Goal: Find specific page/section: Find specific page/section

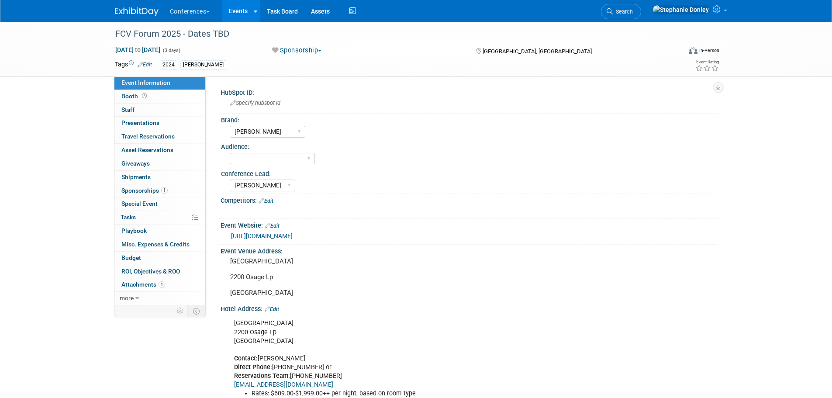
select select "[PERSON_NAME]"
click at [633, 10] on span "Search" at bounding box center [623, 11] width 20 height 7
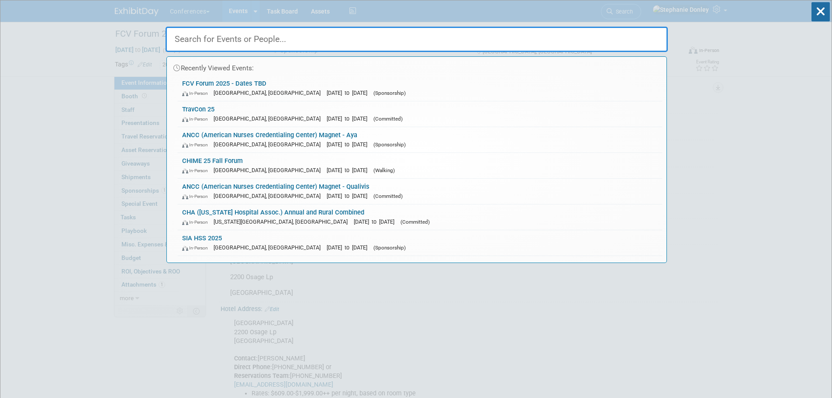
click at [561, 39] on input "text" at bounding box center [417, 39] width 502 height 25
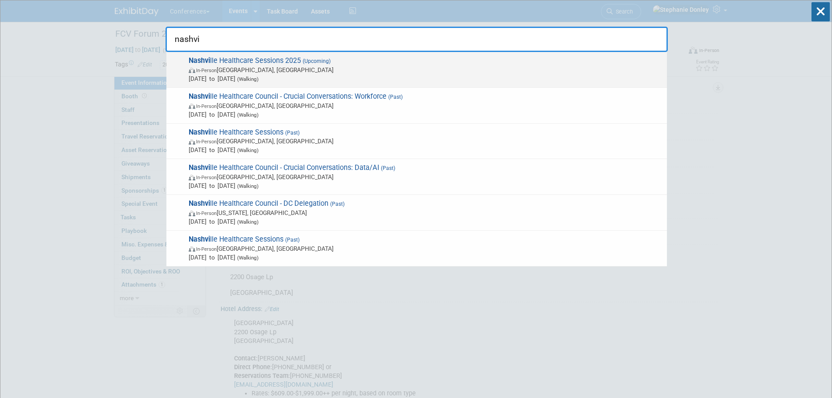
type input "nashvi"
click at [252, 76] on span "[DATE] to [DATE] (Walking)" at bounding box center [426, 78] width 474 height 9
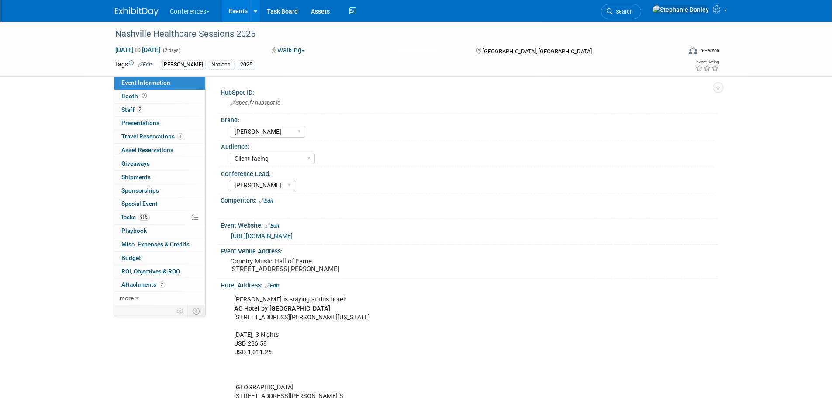
select select "[PERSON_NAME]"
select select "Client-facing"
select select "[PERSON_NAME]"
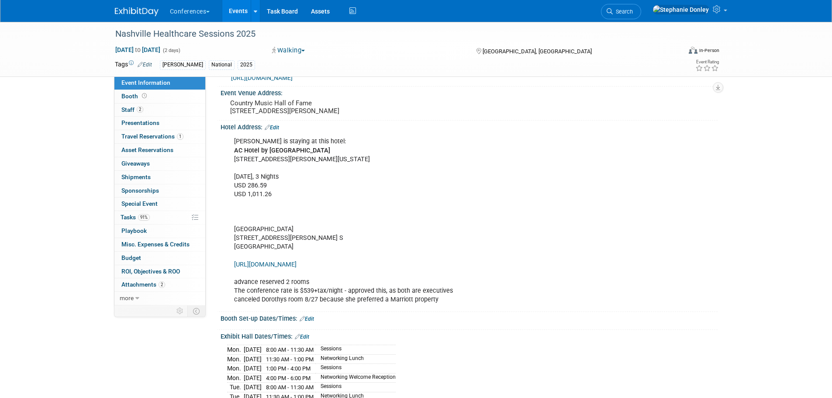
scroll to position [162, 0]
